Goal: Transaction & Acquisition: Purchase product/service

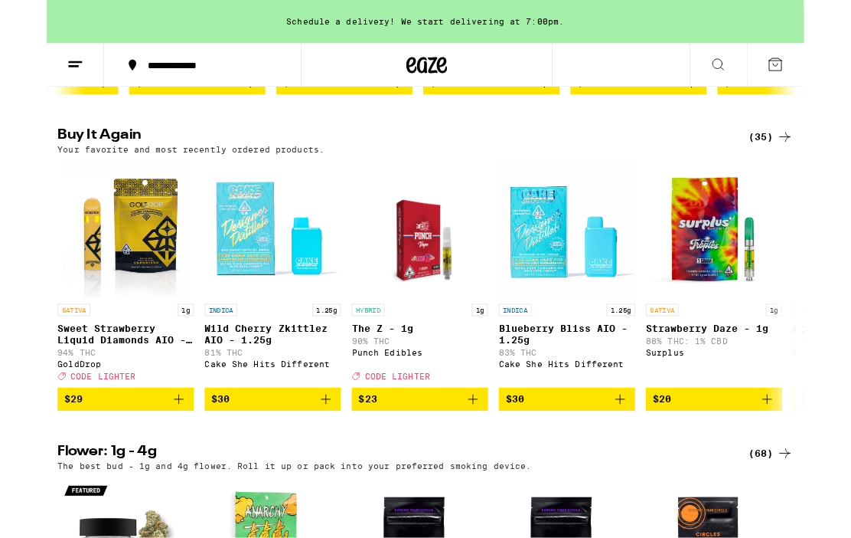
scroll to position [483, 0]
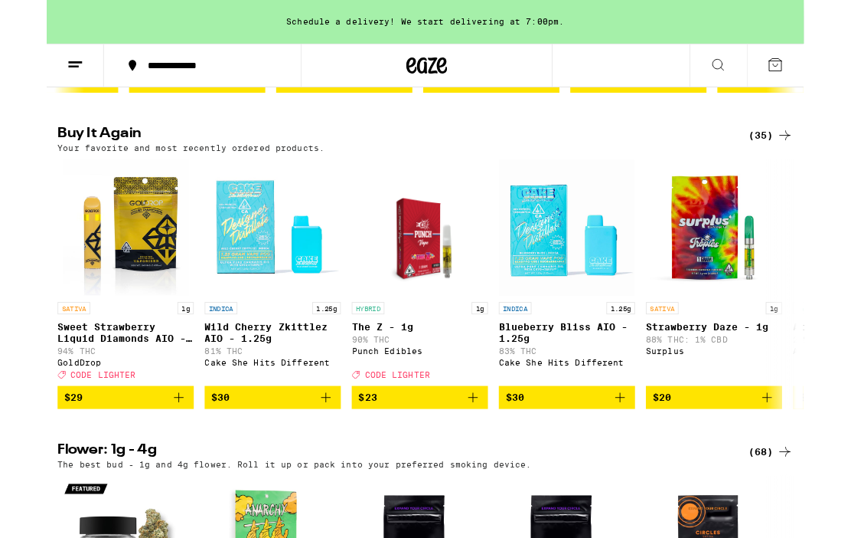
click at [274, 456] on span "$30" at bounding box center [254, 446] width 138 height 18
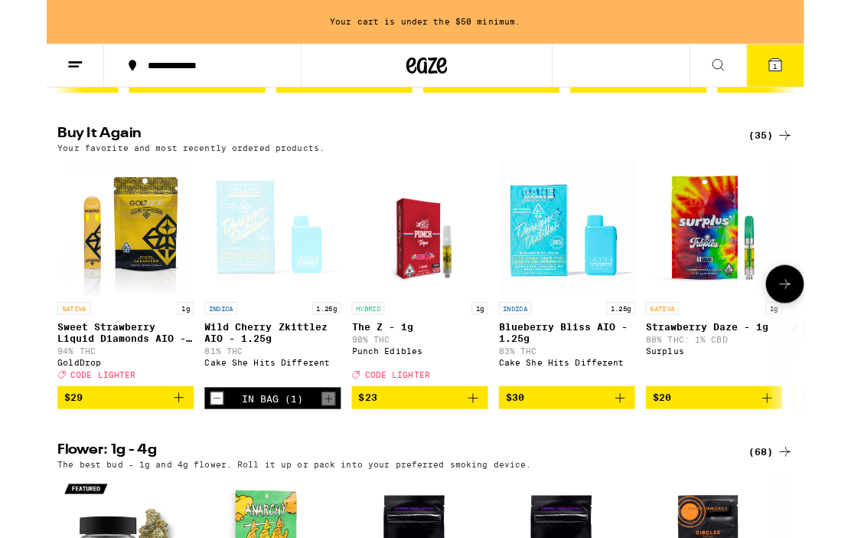
click at [780, 456] on span "$20" at bounding box center [750, 446] width 138 height 18
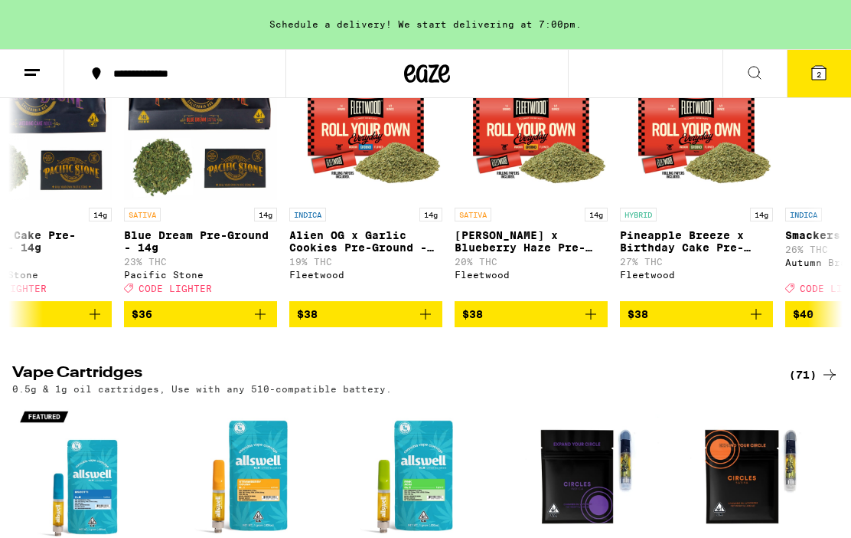
scroll to position [0, 2368]
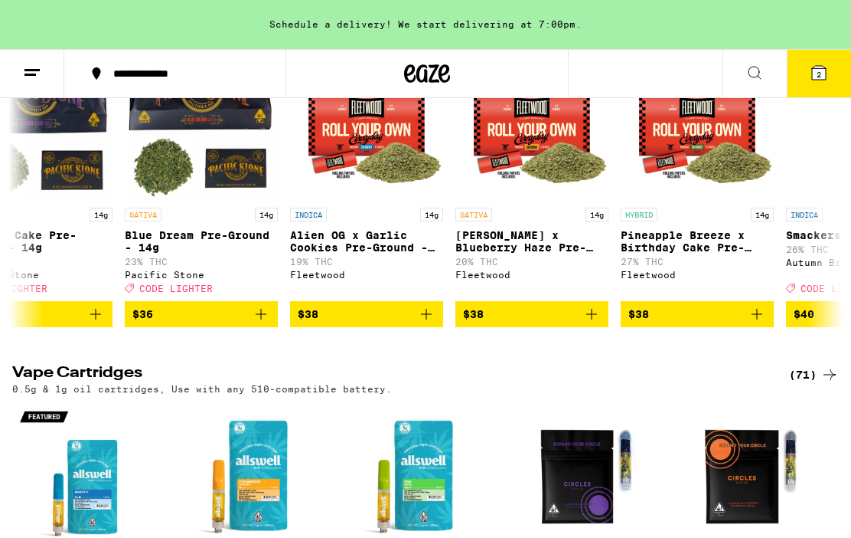
click at [544, 323] on span "$38" at bounding box center [532, 314] width 138 height 18
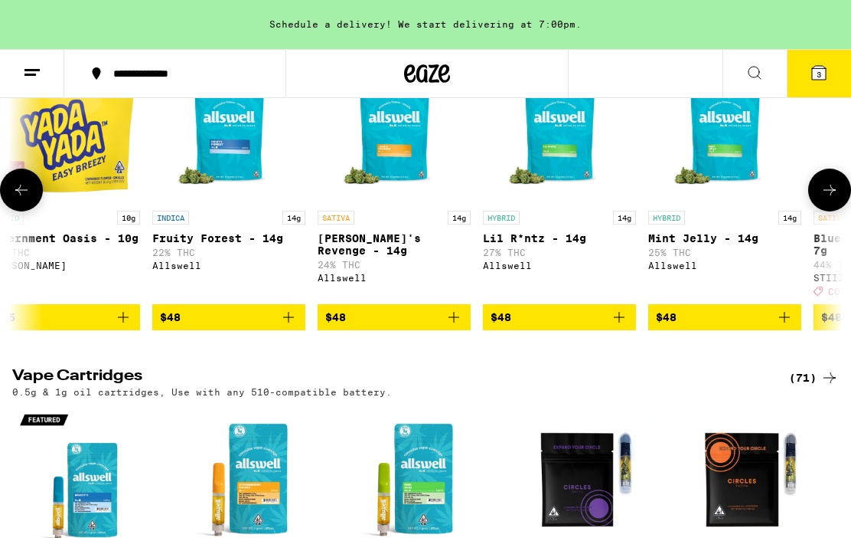
scroll to position [0, 5153]
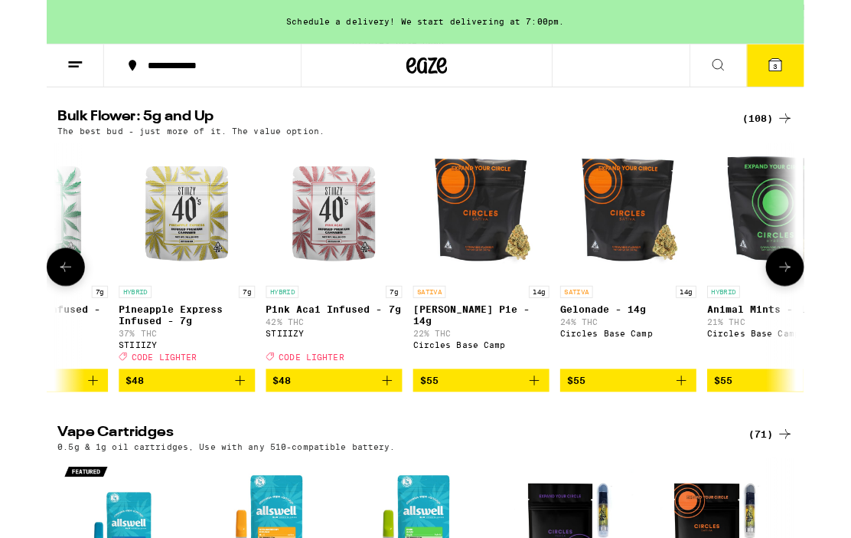
scroll to position [0, 6218]
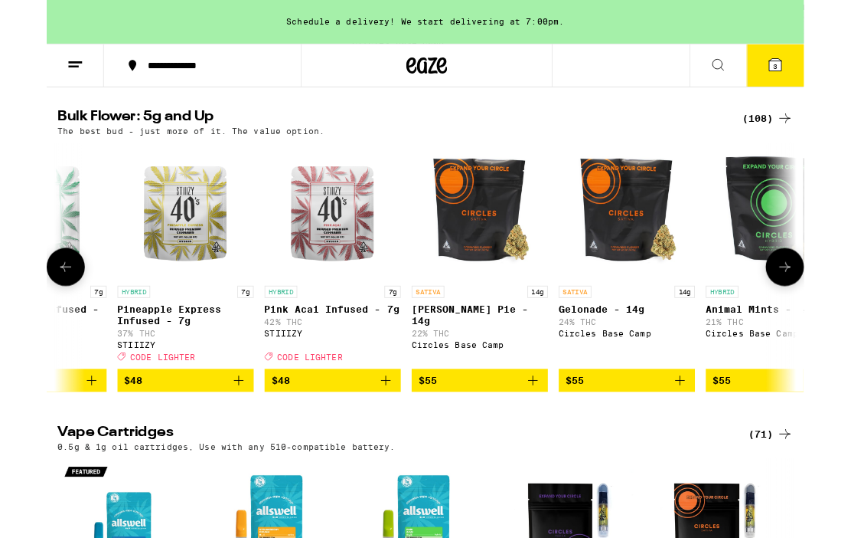
click at [811, 247] on img "Open page for Animal Mints - 14g from Circles Base Camp" at bounding box center [817, 236] width 153 height 153
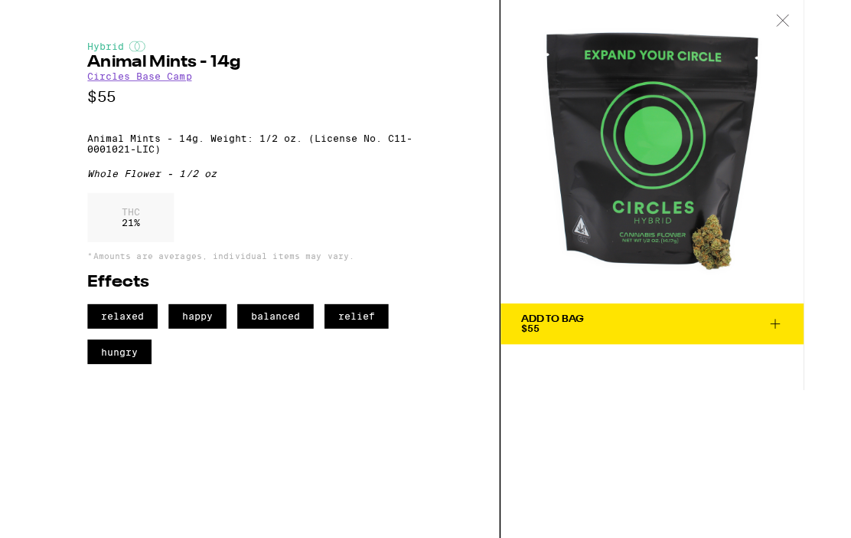
scroll to position [1264, 0]
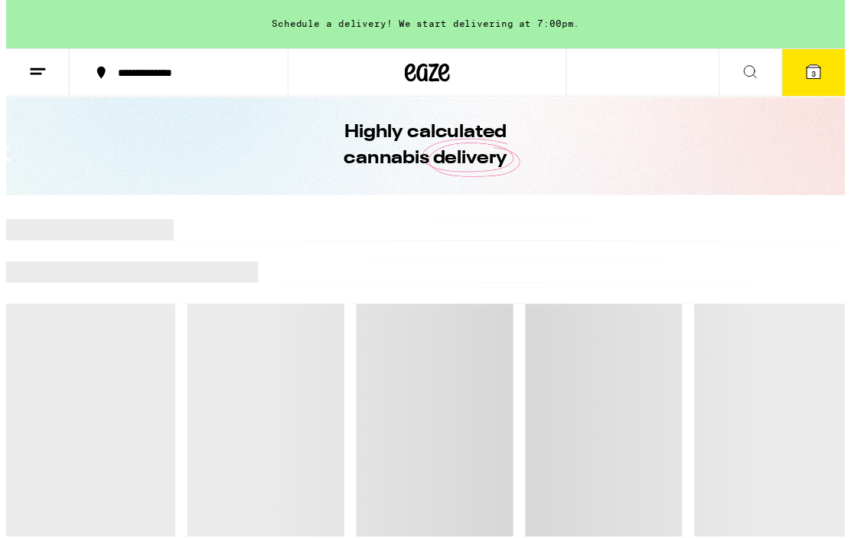
scroll to position [45, 0]
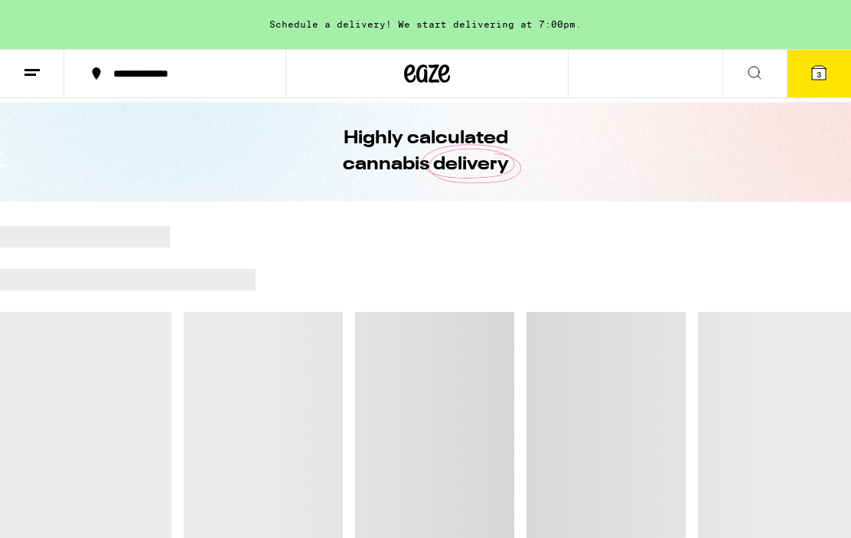
click at [820, 73] on span "3" at bounding box center [819, 74] width 5 height 9
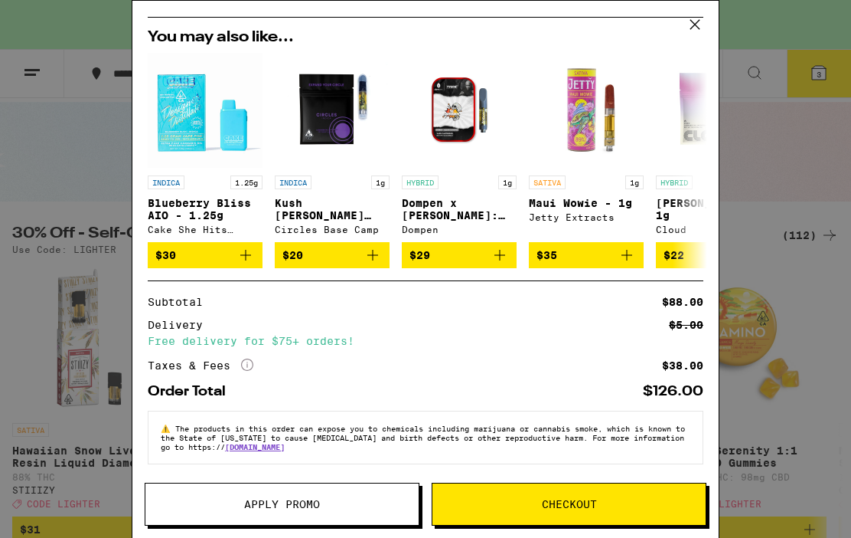
scroll to position [268, 0]
click at [632, 506] on span "Checkout" at bounding box center [569, 503] width 273 height 11
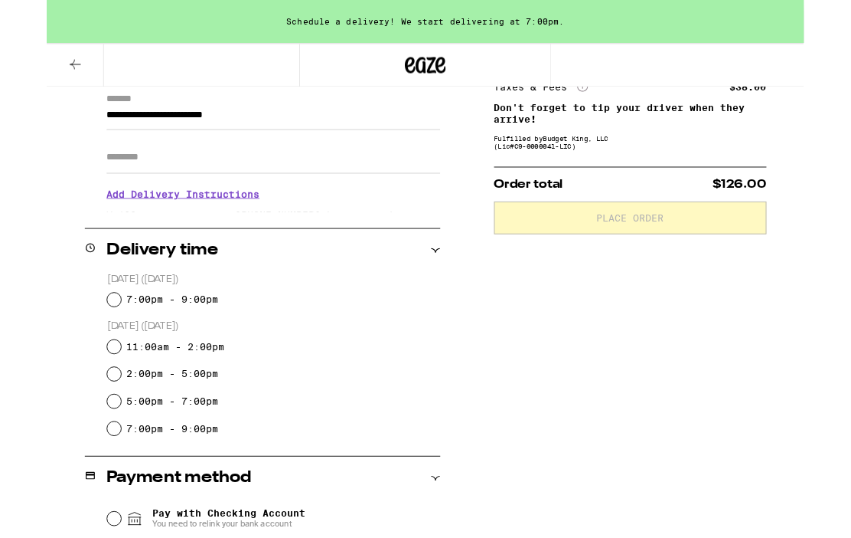
scroll to position [221, 0]
click at [84, 331] on div "7:00pm - 9:00pm" at bounding box center [255, 336] width 374 height 31
click at [77, 342] on input "7:00pm - 9:00pm" at bounding box center [75, 335] width 15 height 15
radio input "true"
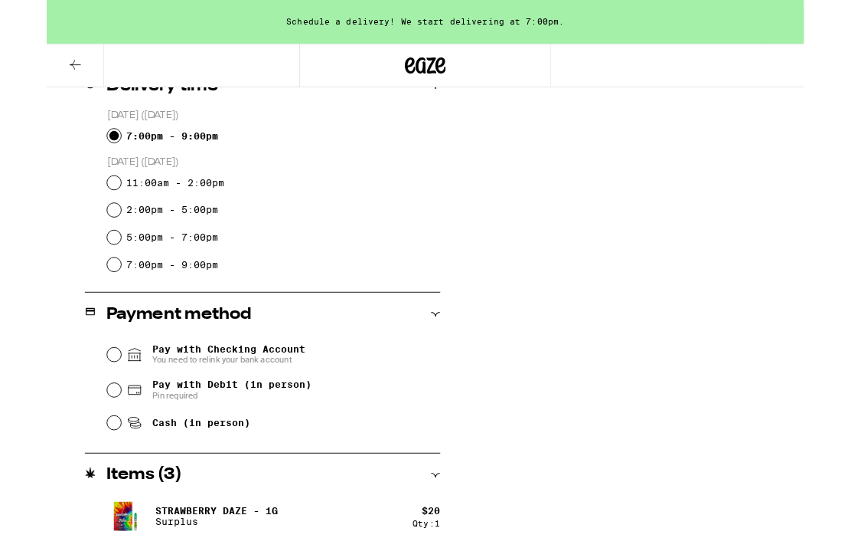
scroll to position [428, 0]
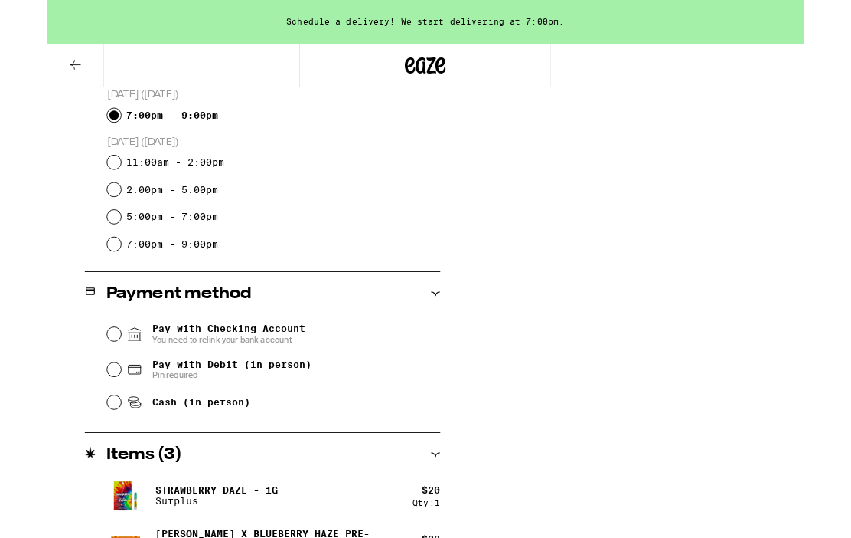
click at [319, 435] on div "Pay with Debit (in person) Pin required" at bounding box center [255, 415] width 374 height 40
click at [78, 417] on input "Pay with Debit (in person) Pin required" at bounding box center [75, 414] width 15 height 15
radio input "true"
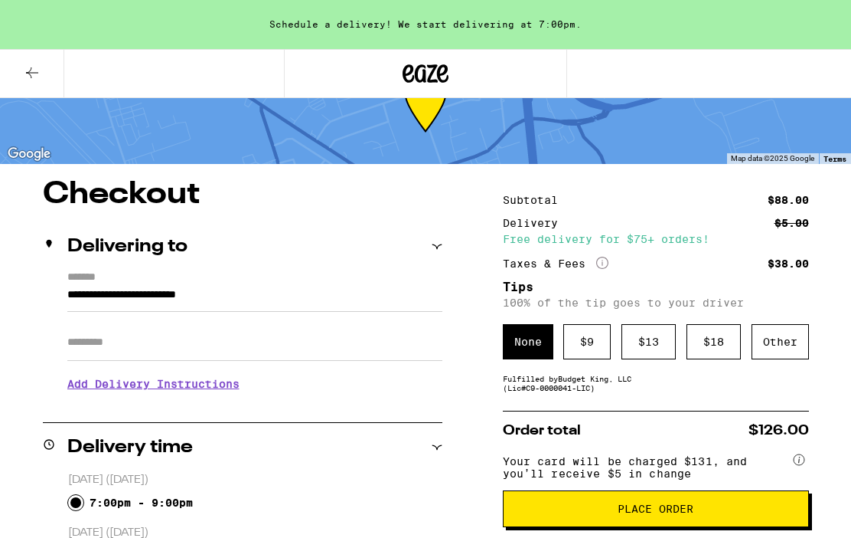
scroll to position [54, 0]
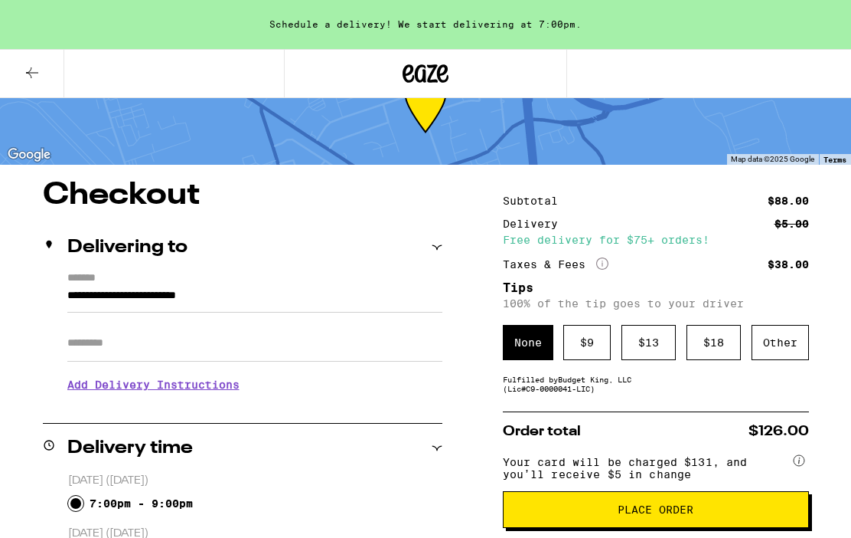
click at [587, 348] on div "$ 9" at bounding box center [587, 342] width 47 height 35
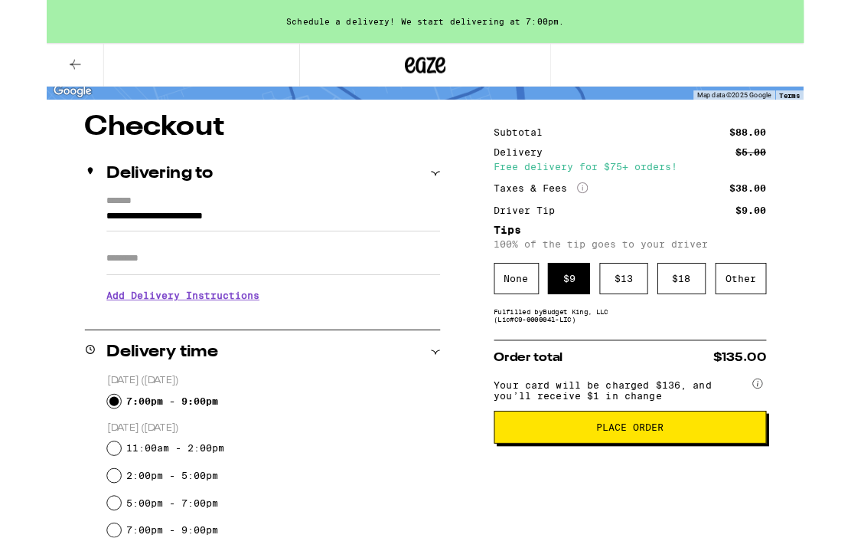
scroll to position [107, 0]
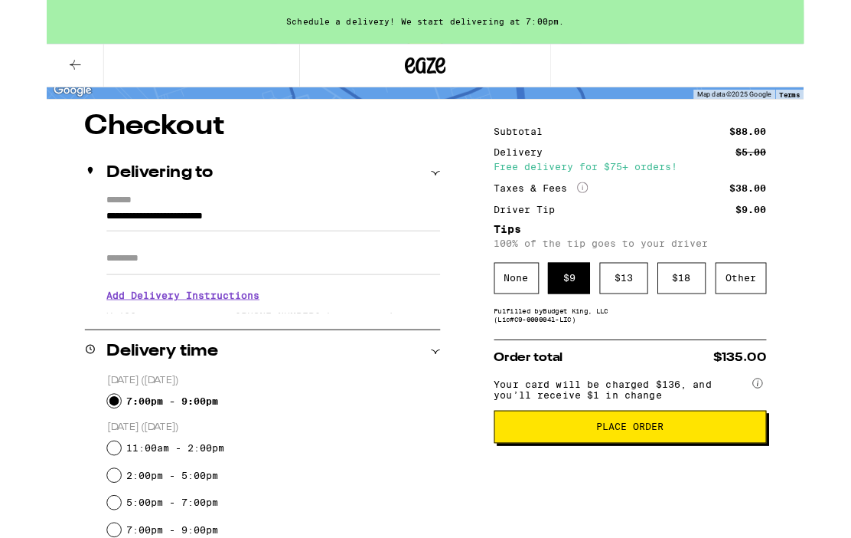
click at [726, 498] on button "Place Order" at bounding box center [656, 479] width 306 height 37
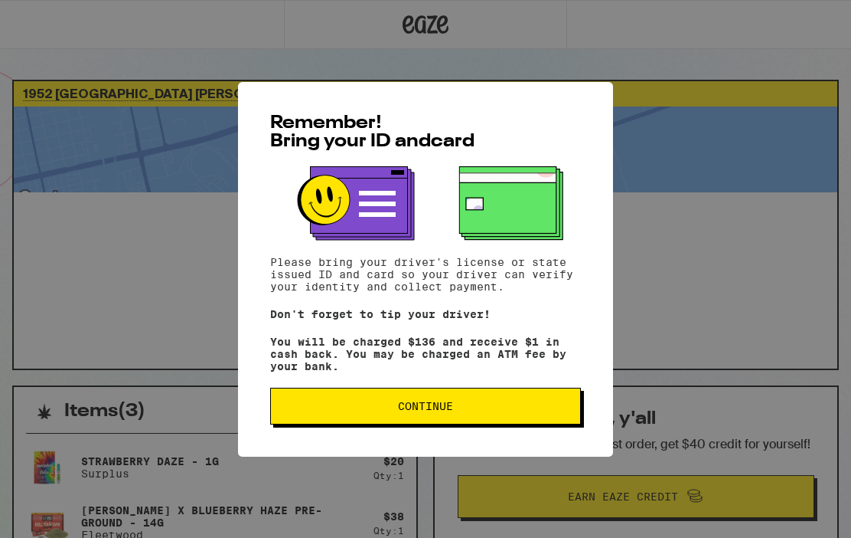
click at [505, 424] on button "Continue" at bounding box center [425, 405] width 311 height 37
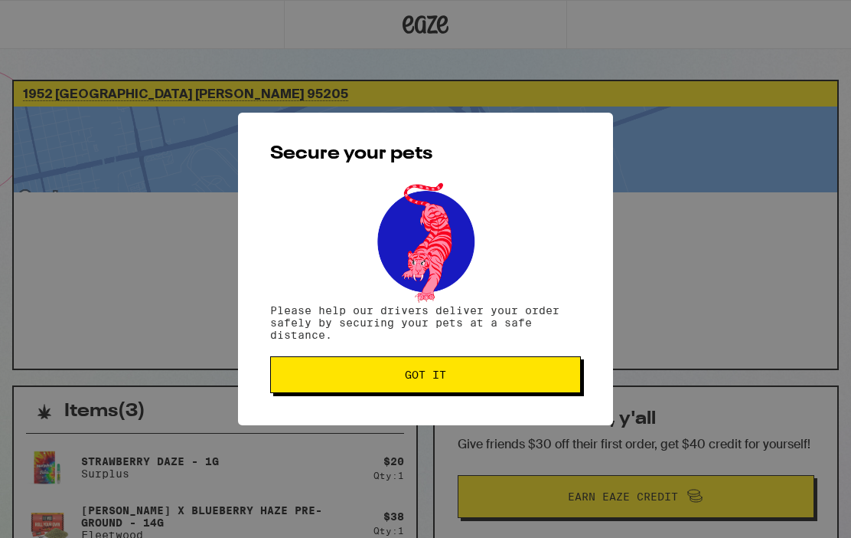
click at [461, 371] on button "Got it" at bounding box center [425, 374] width 311 height 37
